Goal: Transaction & Acquisition: Purchase product/service

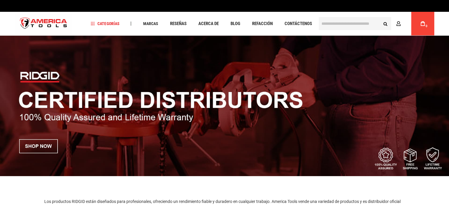
click at [313, 43] on img at bounding box center [224, 106] width 449 height 141
click at [347, 23] on input "text" at bounding box center [355, 23] width 72 height 13
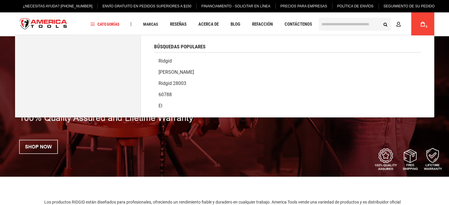
type input "*"
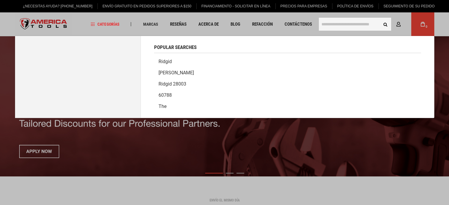
click at [357, 23] on input "text" at bounding box center [355, 24] width 72 height 13
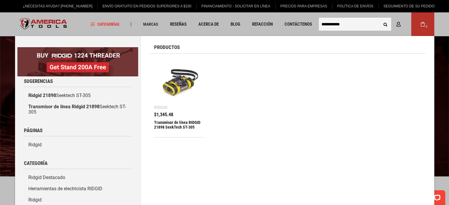
type input "**********"
click at [166, 120] on font "Transmisor de línea RIDGID 21898 SeekTech ST-305" at bounding box center [177, 124] width 46 height 9
